Goal: Task Accomplishment & Management: Manage account settings

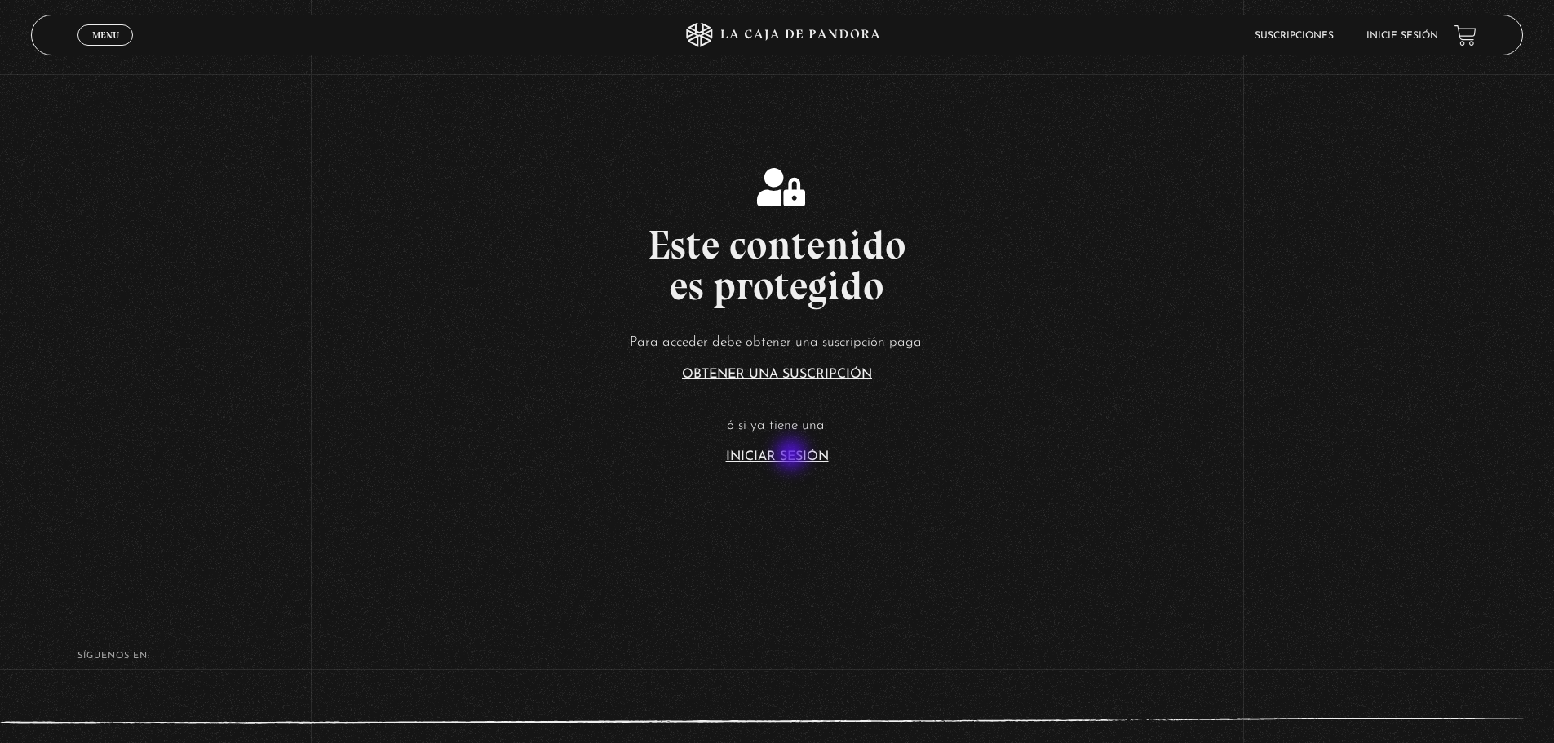
click at [793, 456] on link "Iniciar Sesión" at bounding box center [777, 456] width 103 height 13
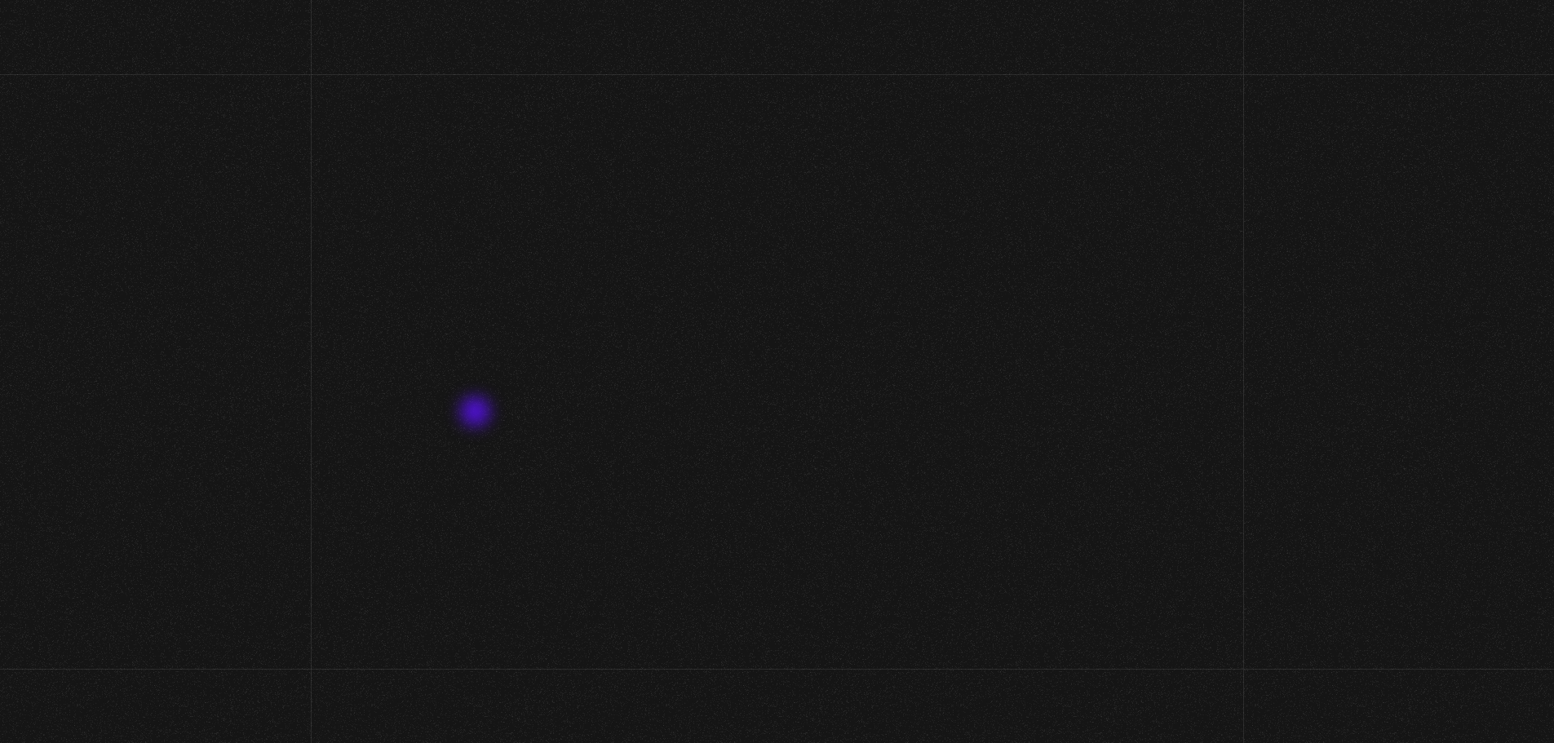
type input "hgoch@hotmail.com"
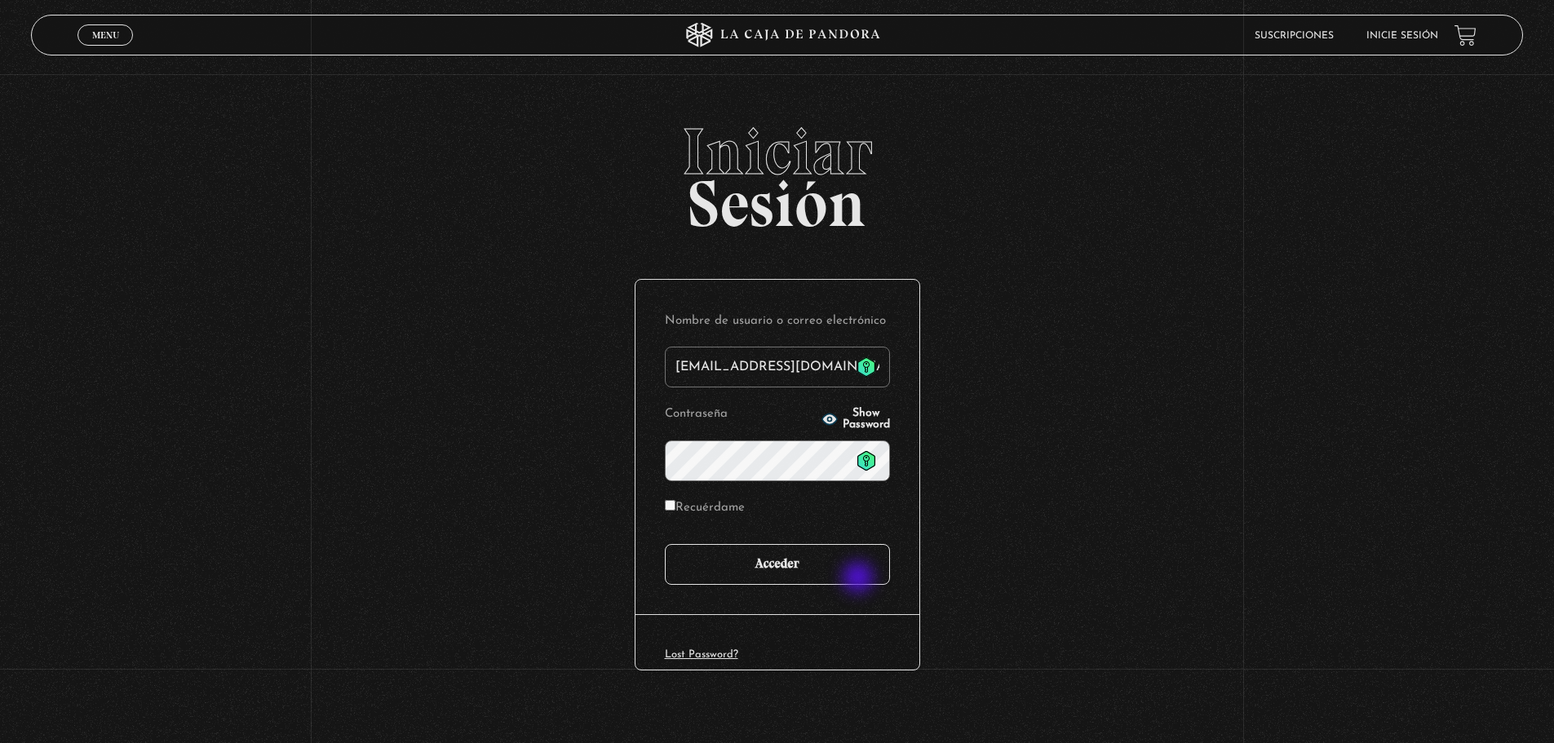
drag, startPoint x: 860, startPoint y: 579, endPoint x: 941, endPoint y: 578, distance: 80.8
click at [860, 580] on input "Acceder" at bounding box center [777, 564] width 225 height 41
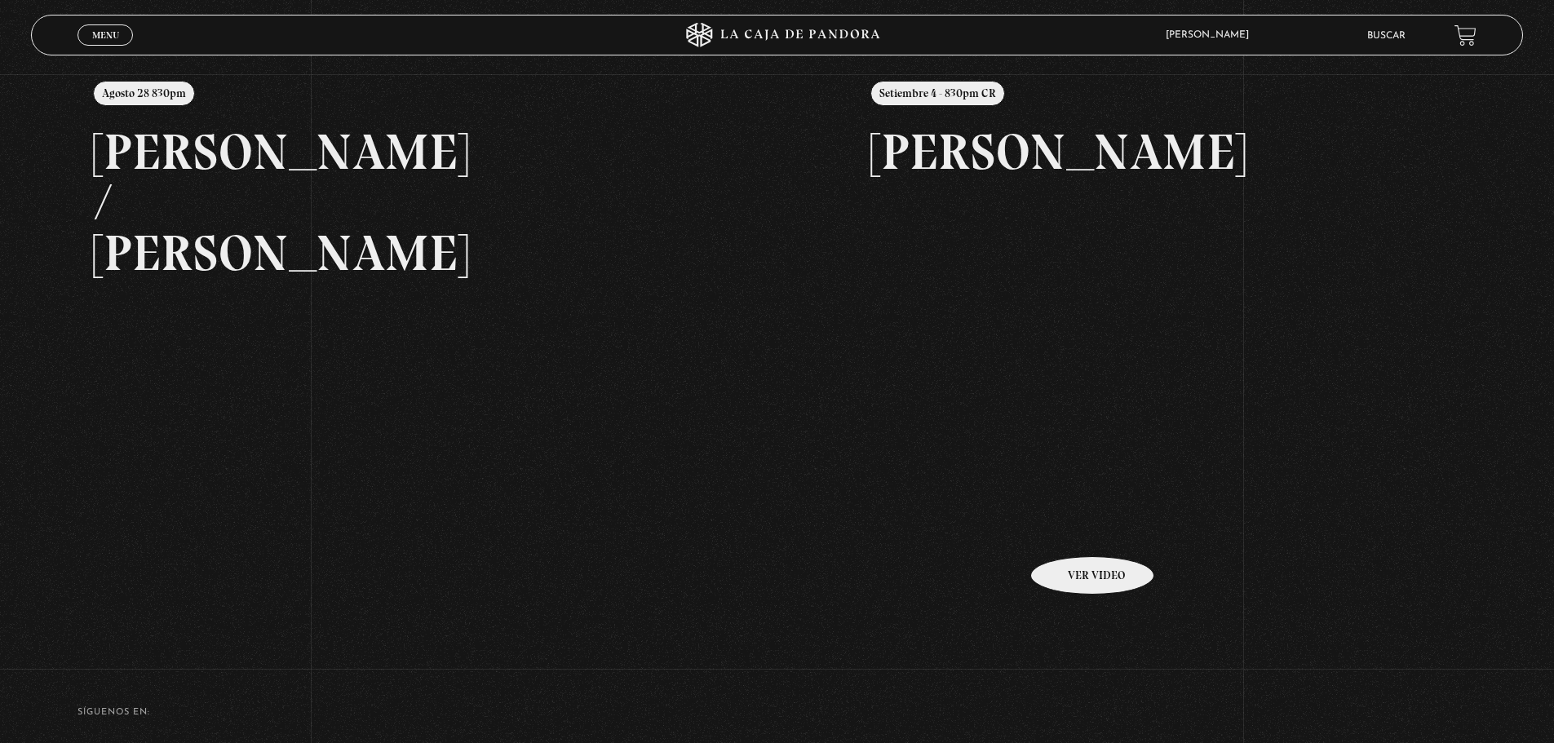
scroll to position [223, 0]
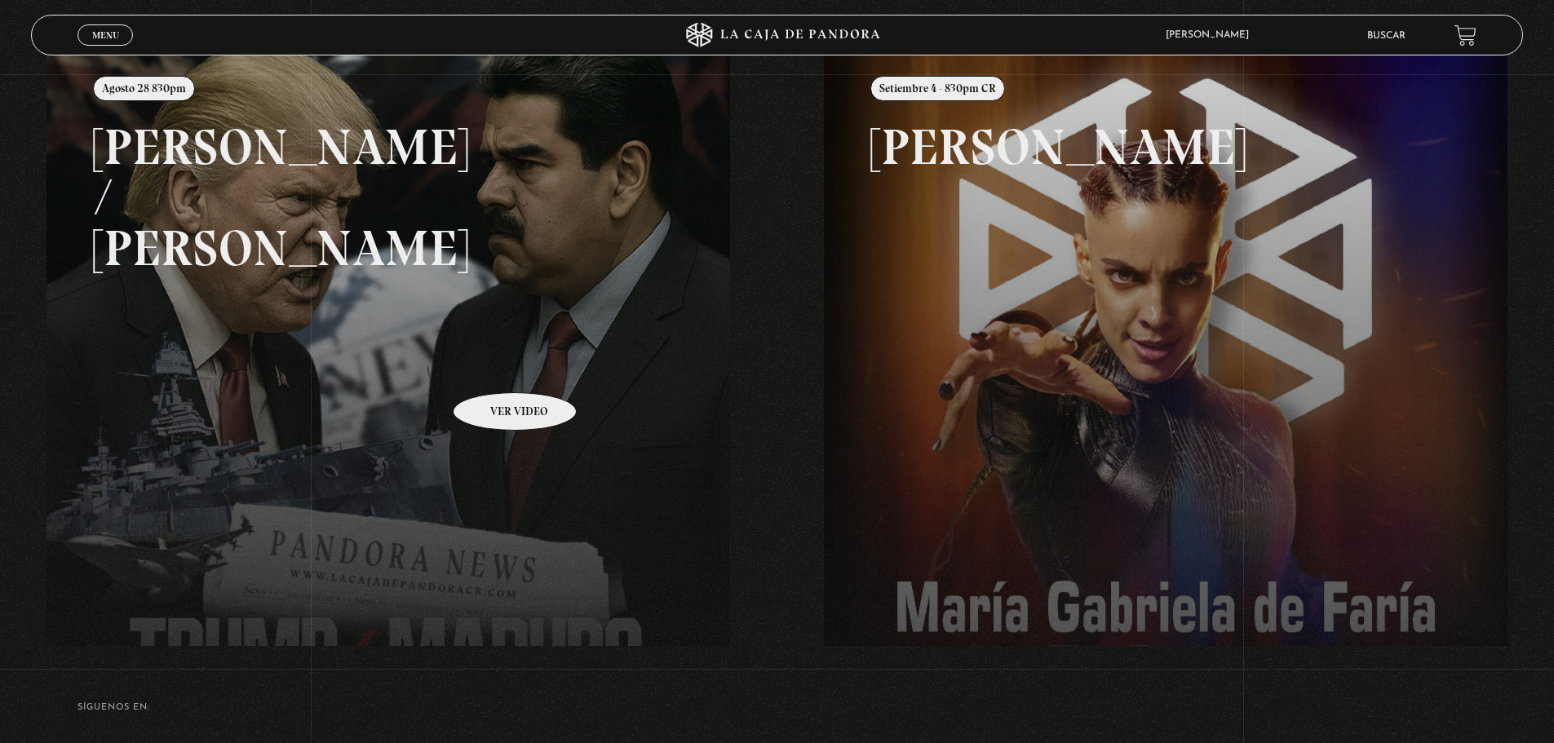
click at [494, 368] on link at bounding box center [824, 422] width 1554 height 743
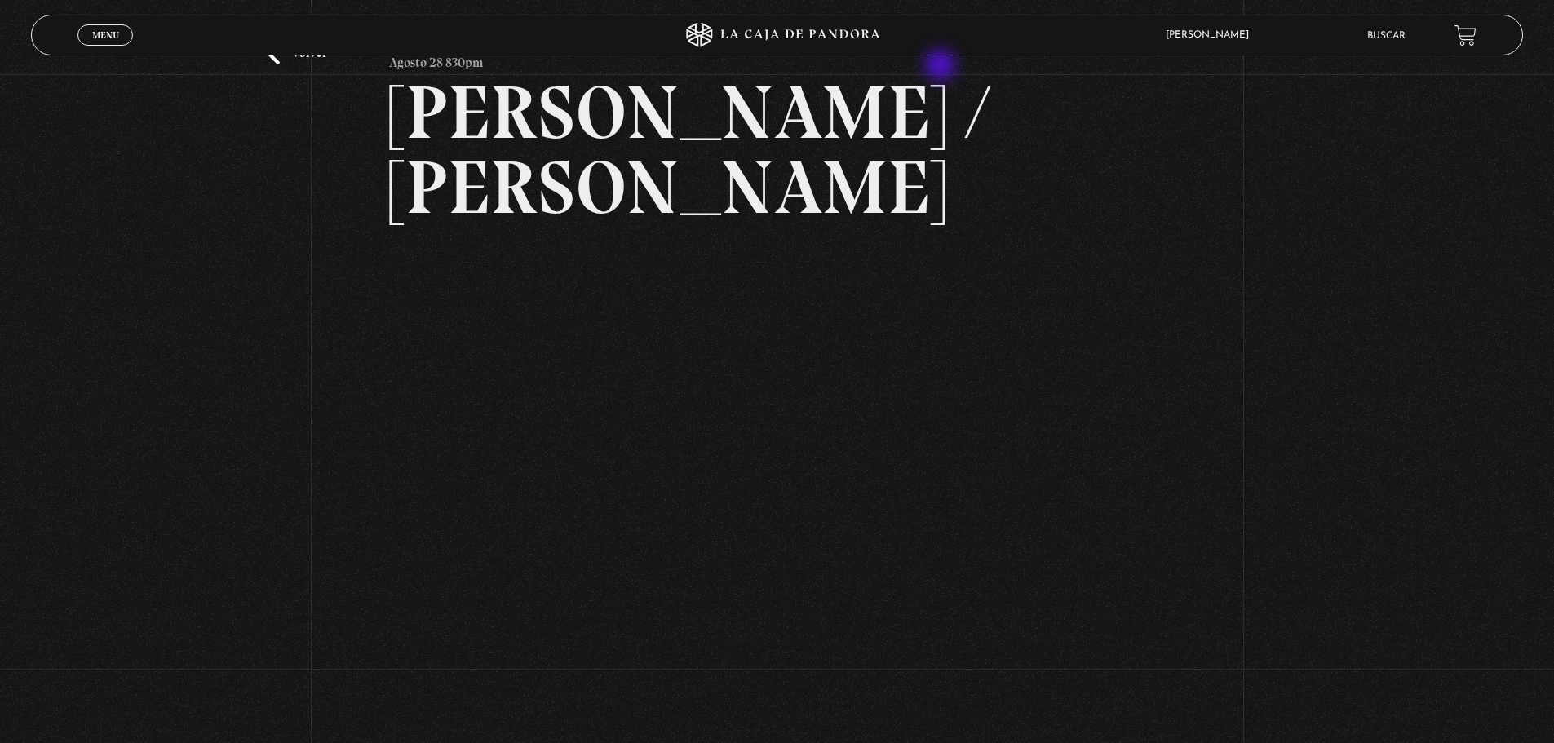
scroll to position [62, 0]
